Goal: Navigation & Orientation: Find specific page/section

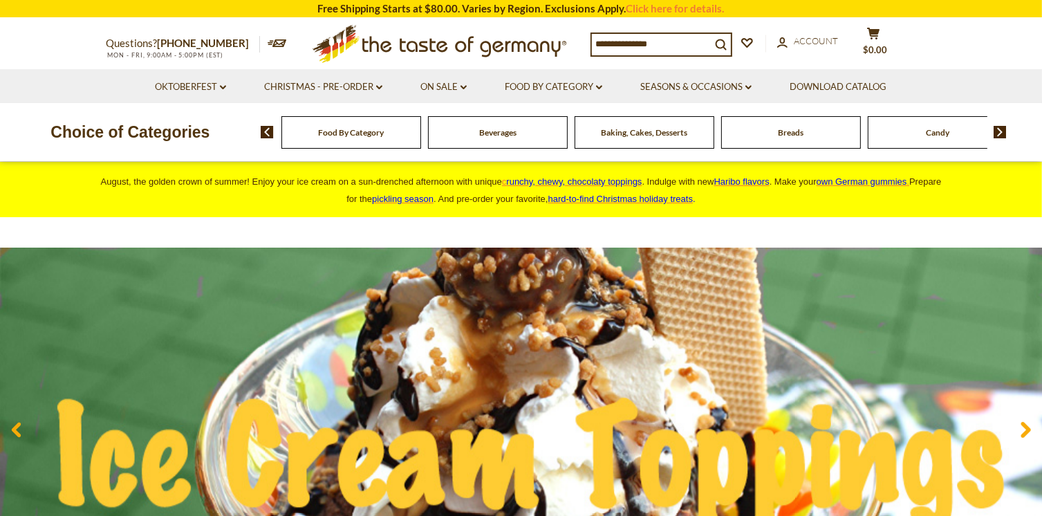
click at [998, 133] on img at bounding box center [999, 132] width 13 height 12
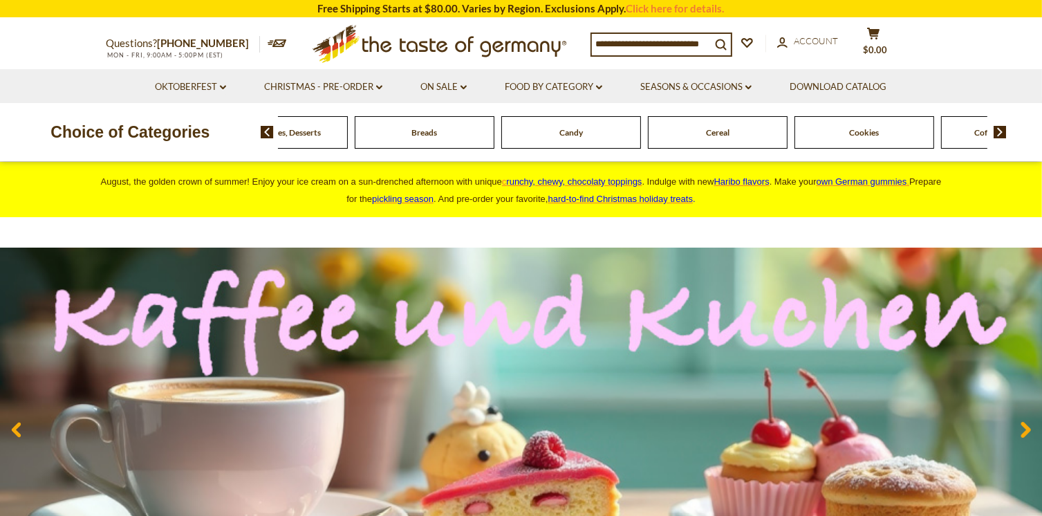
click at [998, 133] on img at bounding box center [999, 132] width 13 height 12
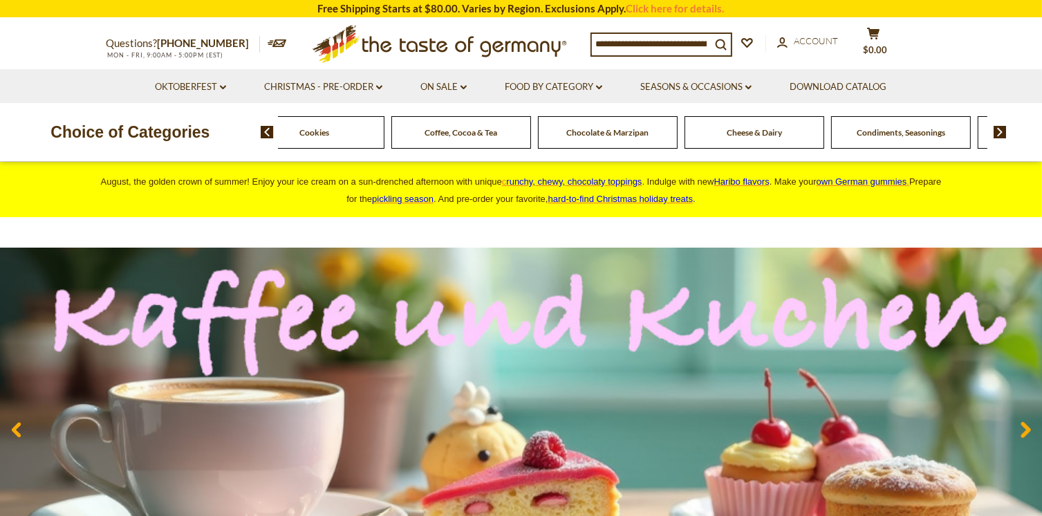
click at [998, 133] on img at bounding box center [999, 132] width 13 height 12
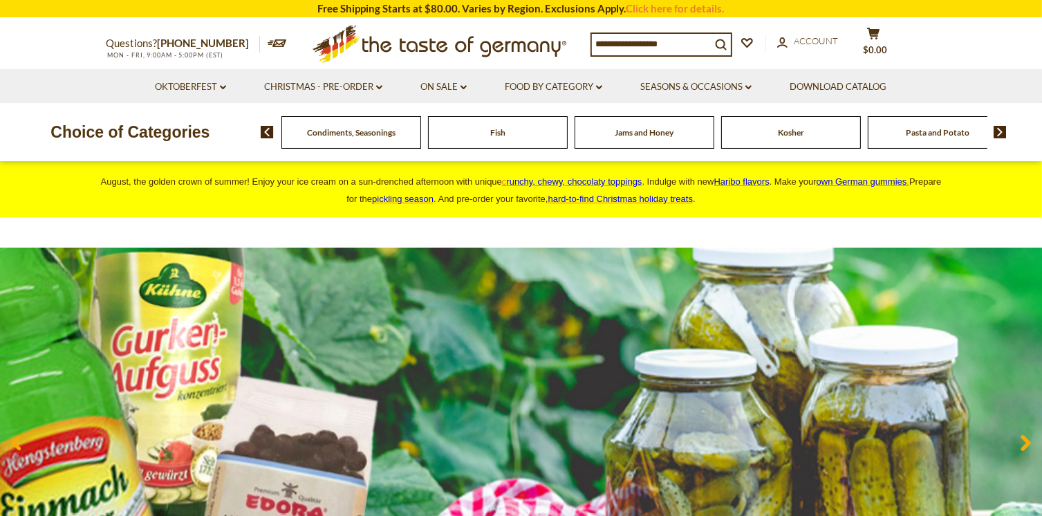
click at [998, 133] on img at bounding box center [999, 132] width 13 height 12
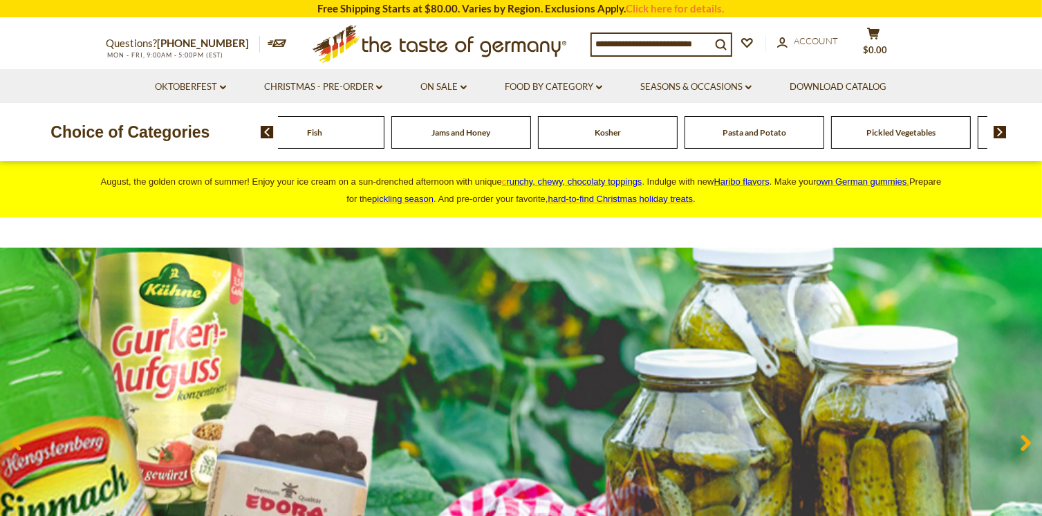
click at [998, 133] on img at bounding box center [999, 132] width 13 height 12
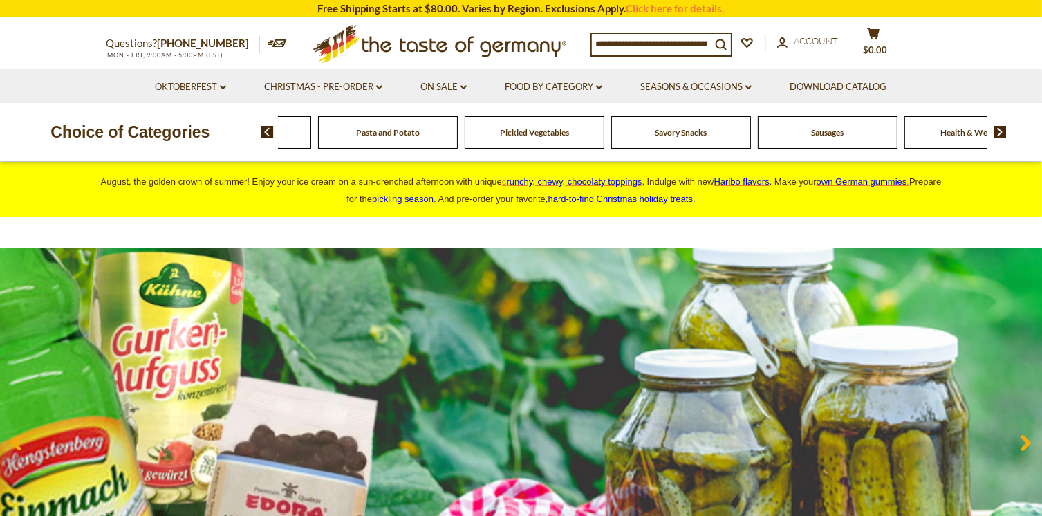
click at [998, 133] on img at bounding box center [999, 132] width 13 height 12
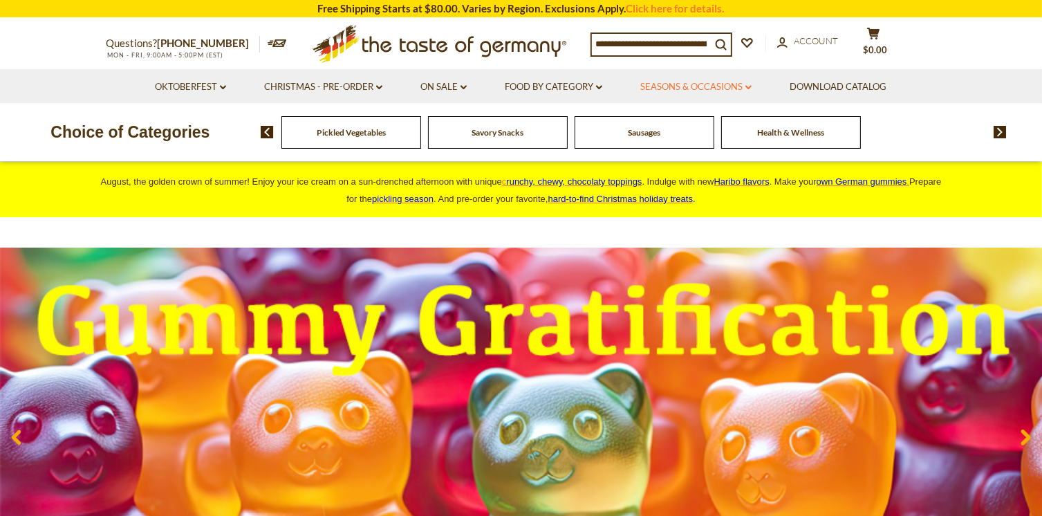
click at [738, 81] on link "Seasons & Occasions dropdown_arrow" at bounding box center [695, 86] width 111 height 15
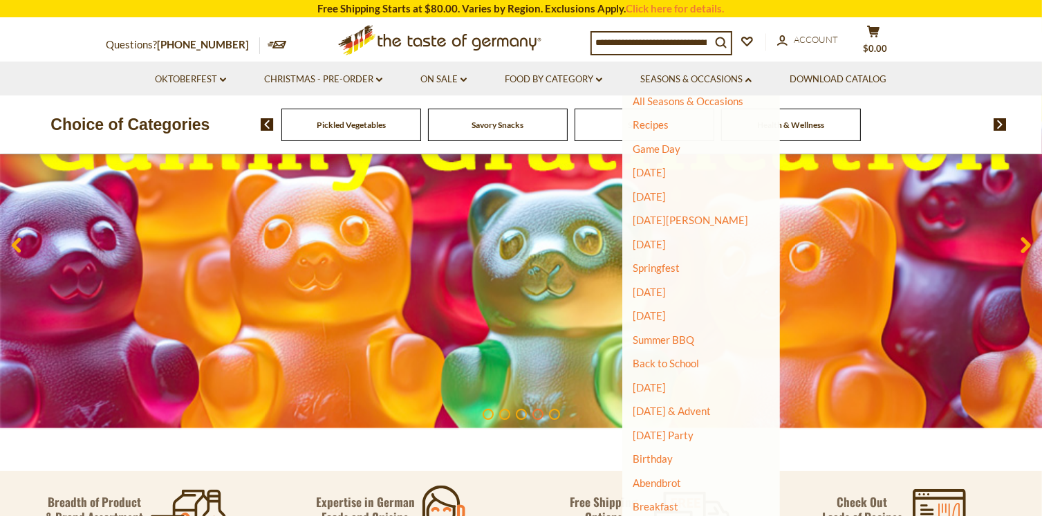
scroll to position [207, 0]
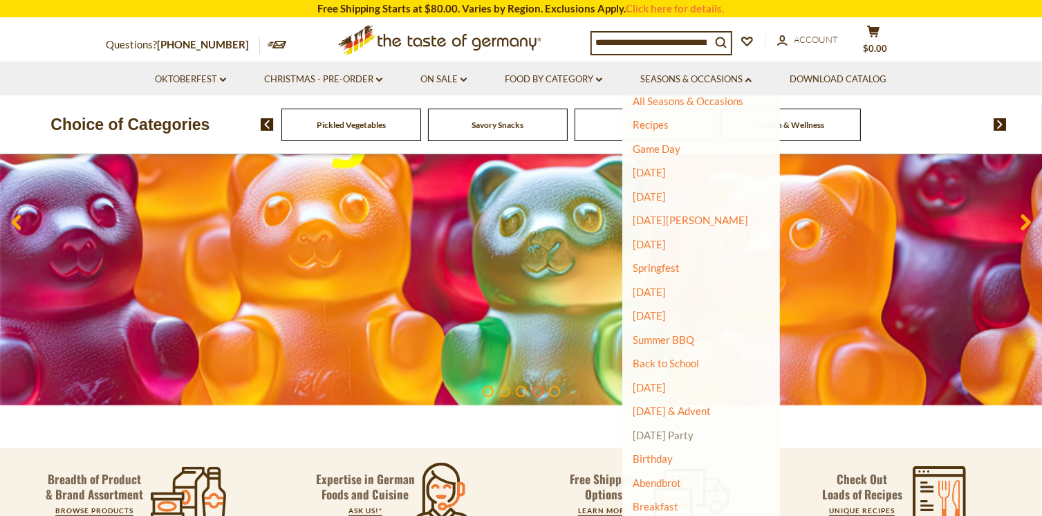
click at [680, 430] on link "[DATE] Party" at bounding box center [663, 435] width 61 height 12
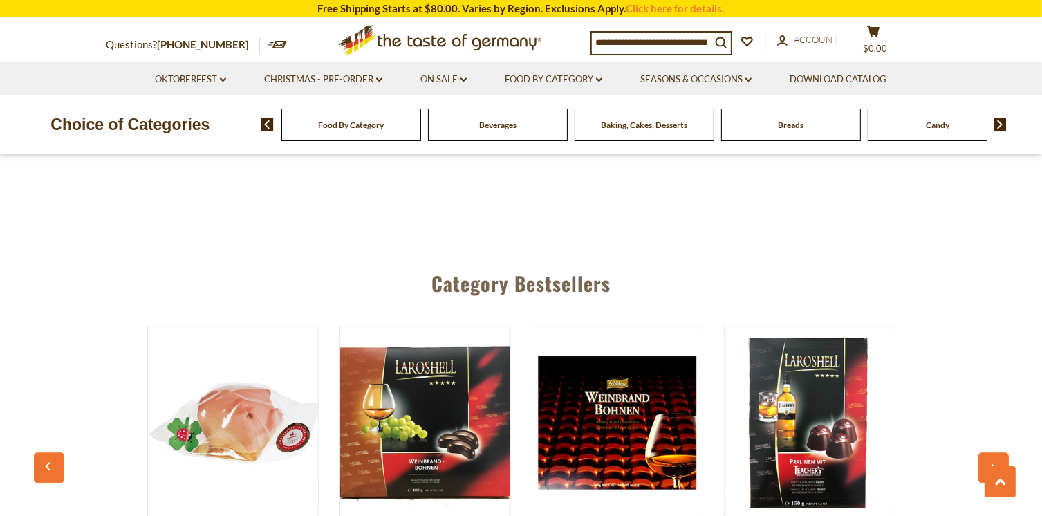
scroll to position [3111, 0]
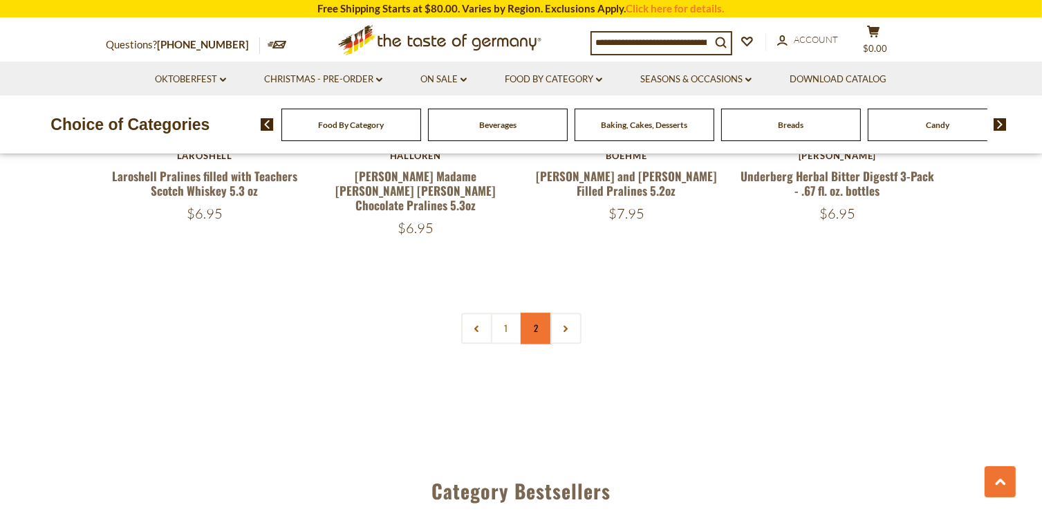
click at [538, 312] on link "2" at bounding box center [536, 327] width 31 height 31
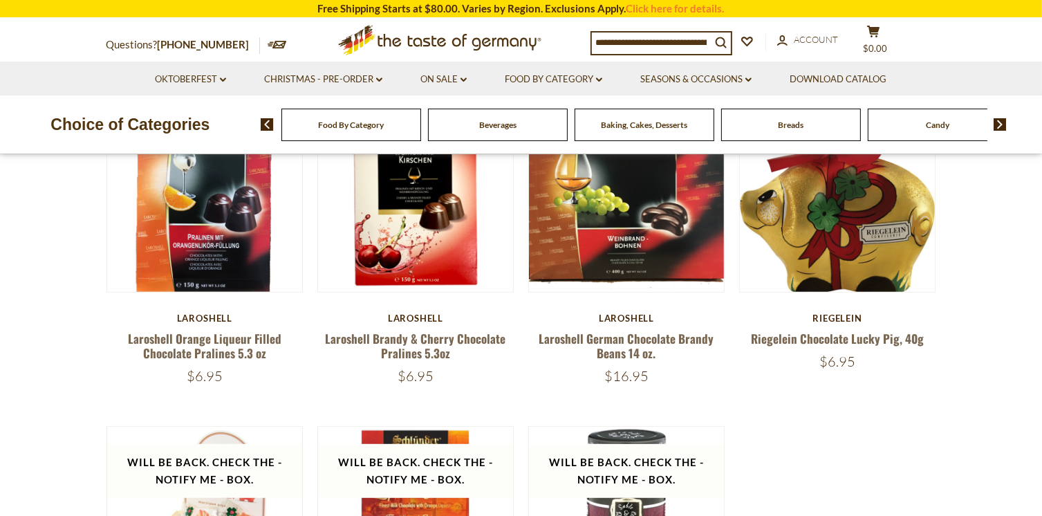
scroll to position [252, 0]
